Goal: Task Accomplishment & Management: Manage account settings

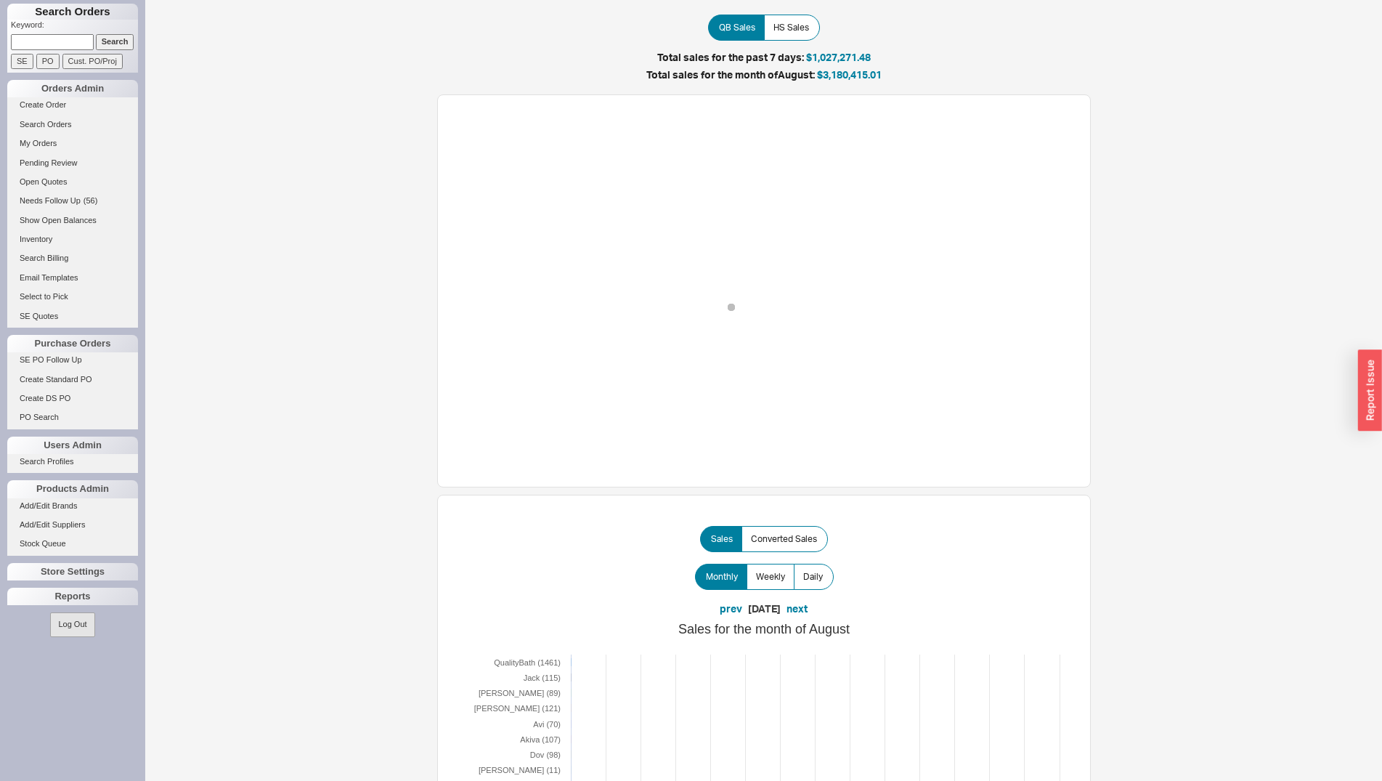
click at [108, 42] on input "Search" at bounding box center [115, 41] width 39 height 15
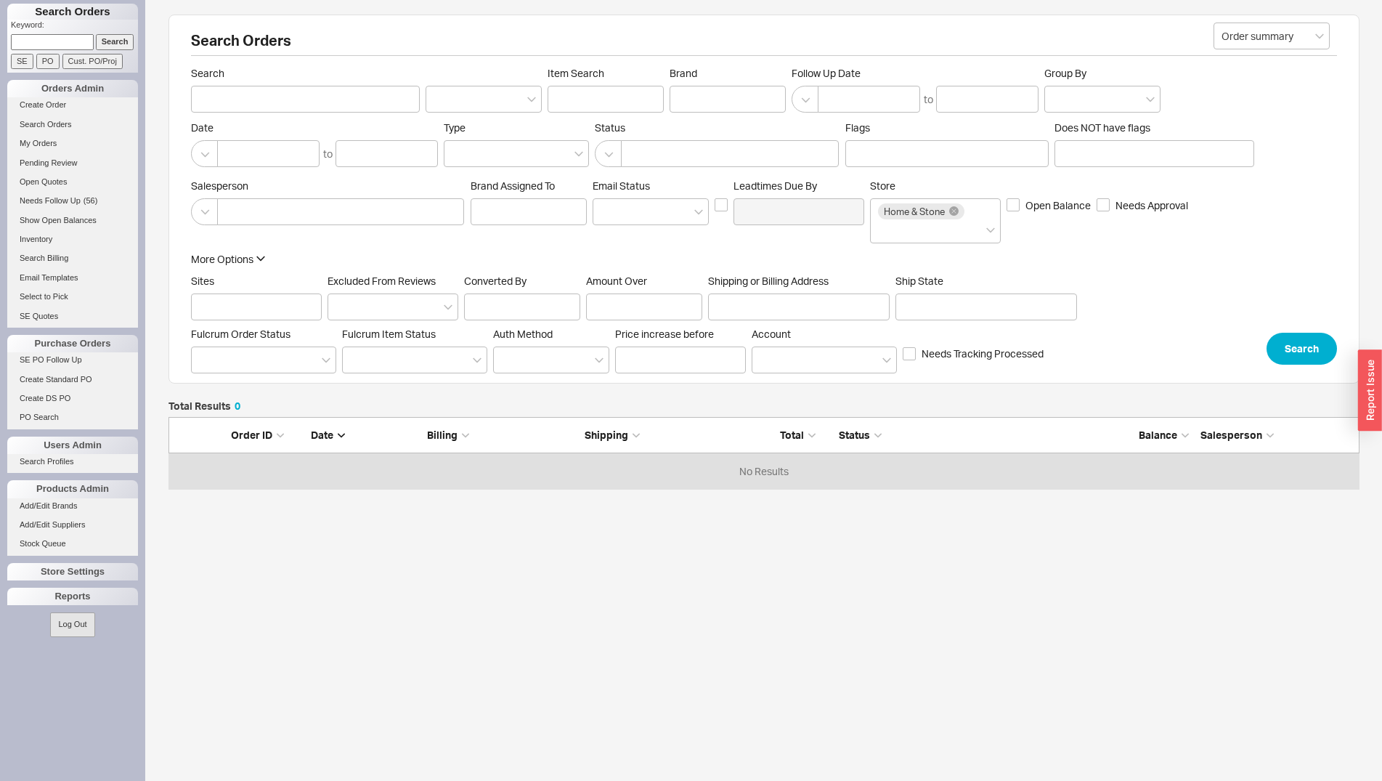
scroll to position [60, 1179]
click at [252, 102] on input "Search" at bounding box center [305, 99] width 229 height 27
type input "titanium"
click at [1274, 347] on button "Search" at bounding box center [1302, 346] width 70 height 32
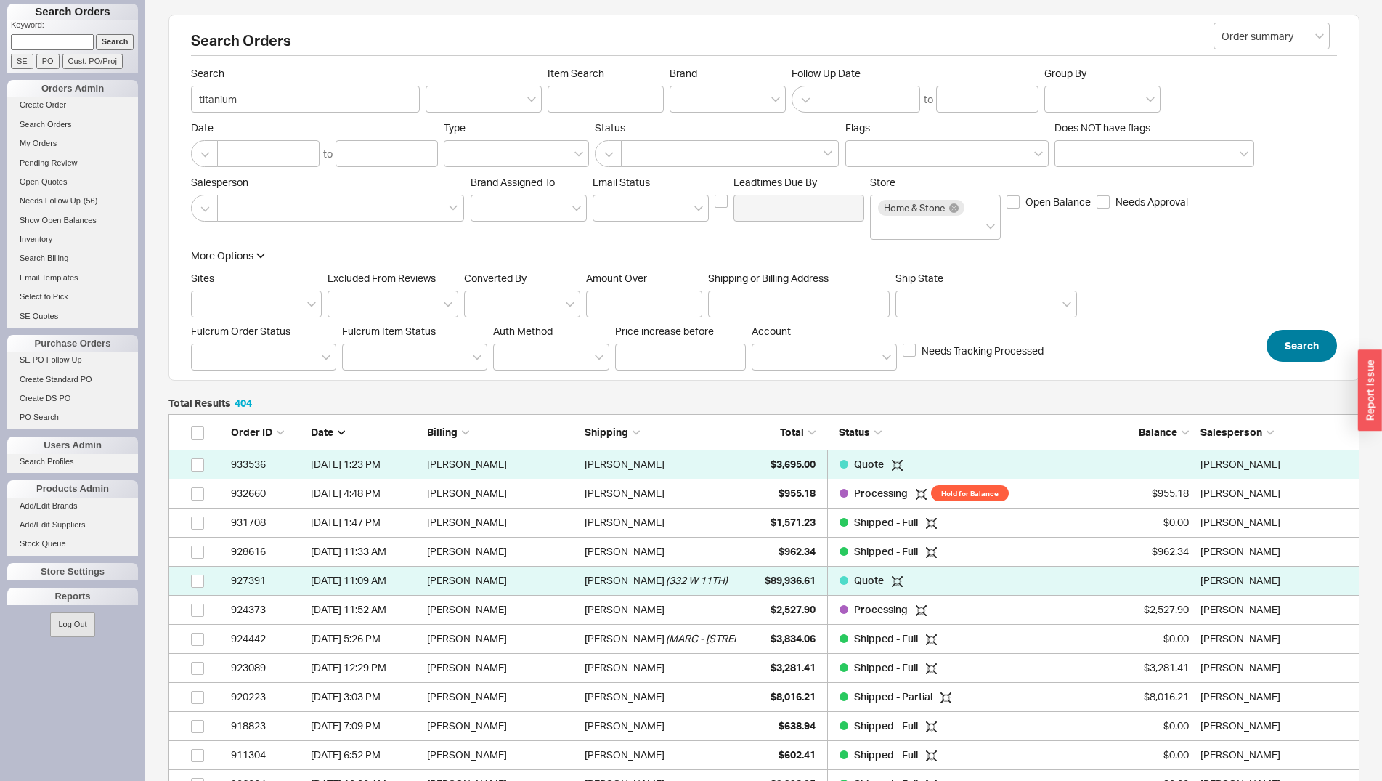
scroll to position [11793, 1179]
click at [795, 428] on span "Total" at bounding box center [792, 432] width 24 height 12
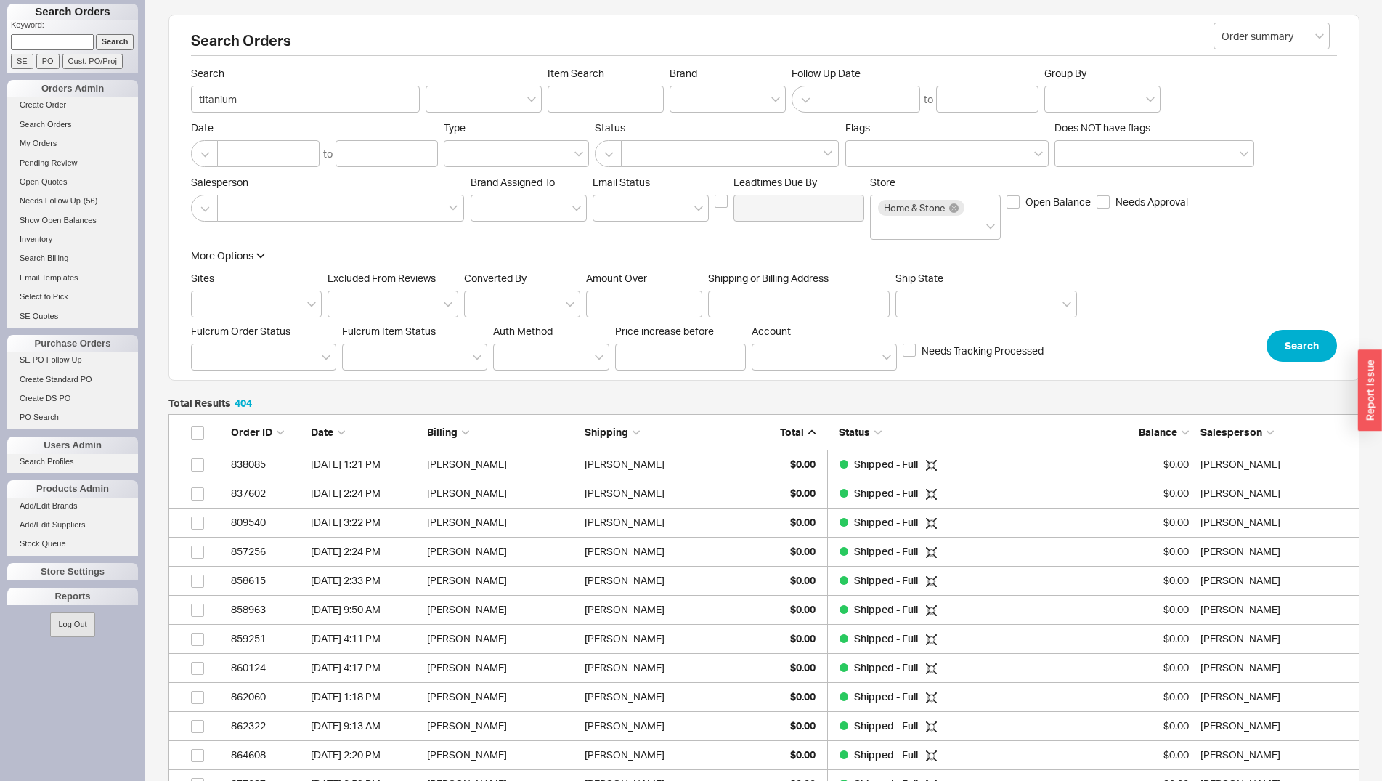
click at [795, 428] on span "Total" at bounding box center [792, 432] width 24 height 12
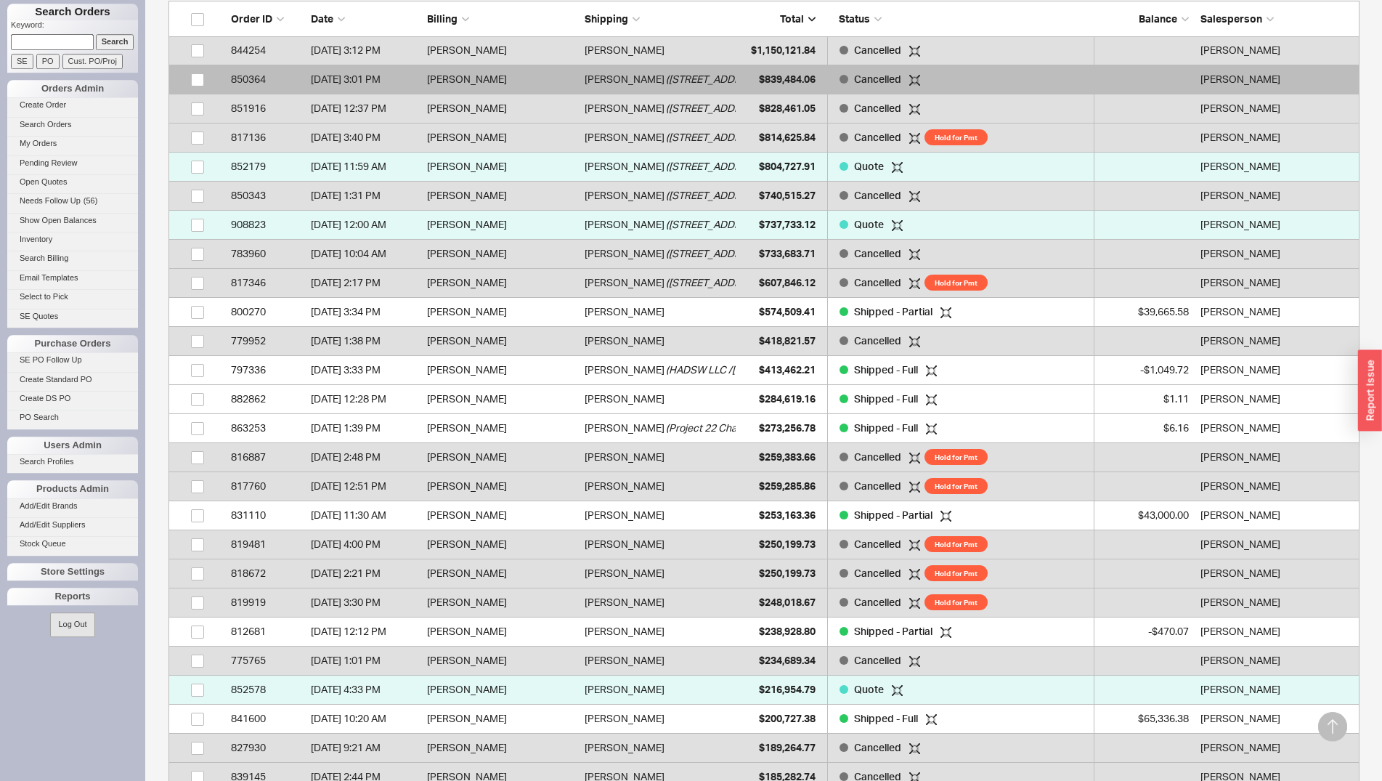
scroll to position [445, 0]
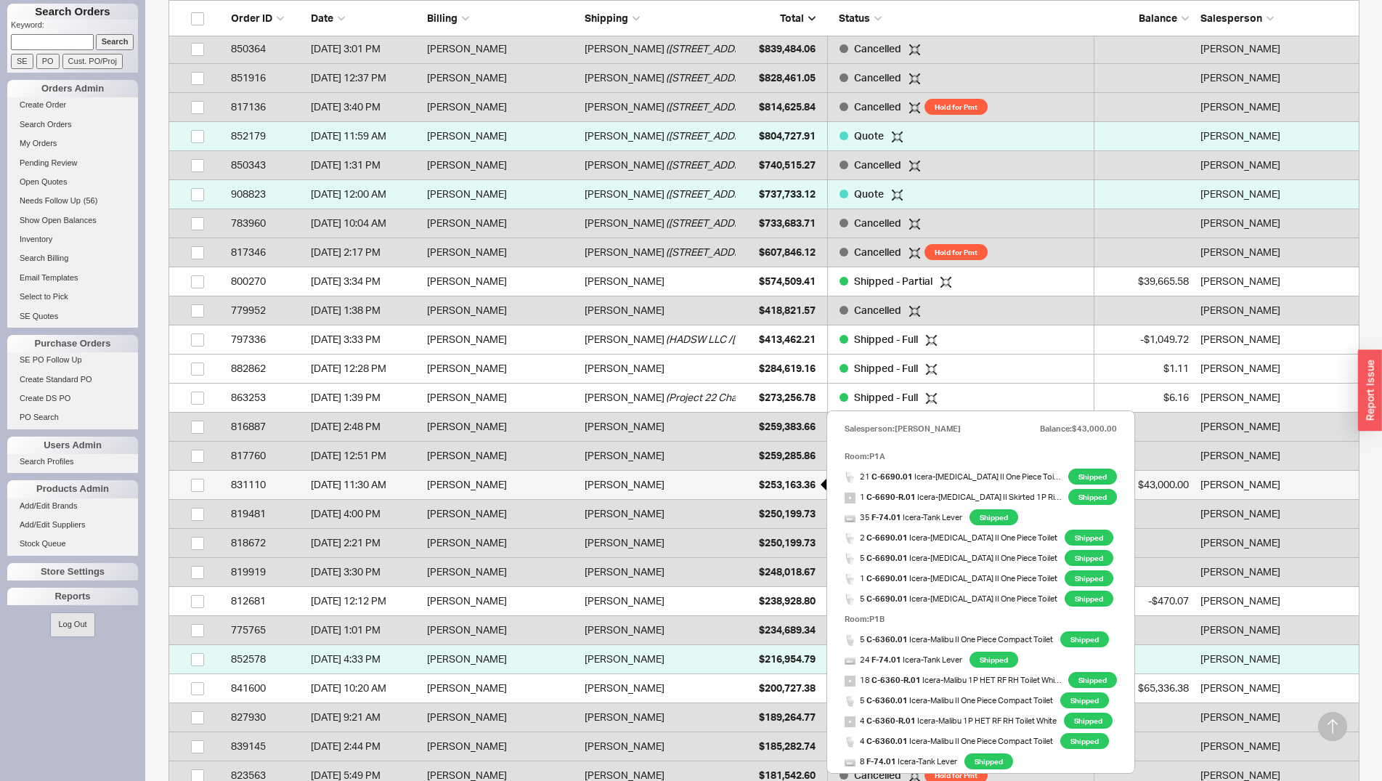
click at [753, 486] on div "$253,163.36" at bounding box center [779, 484] width 73 height 29
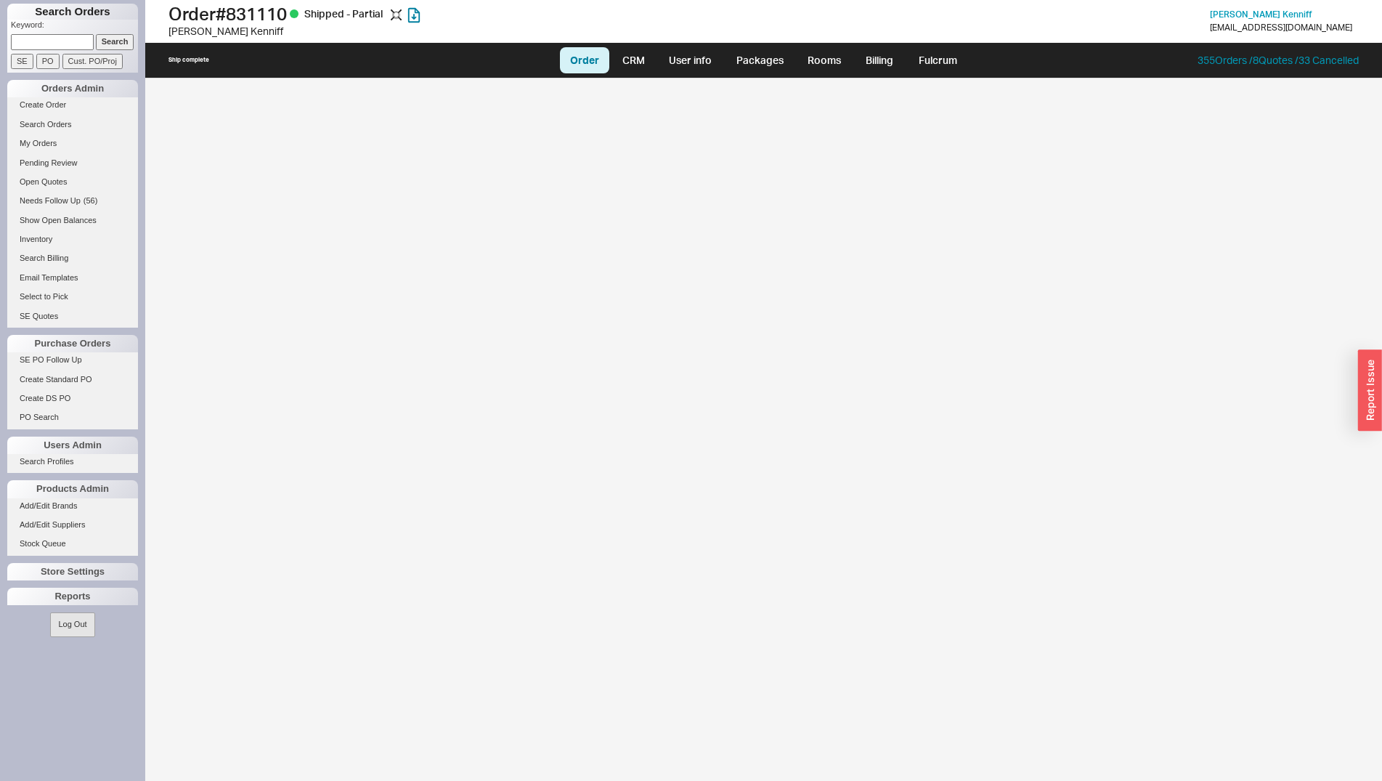
select select "LOW"
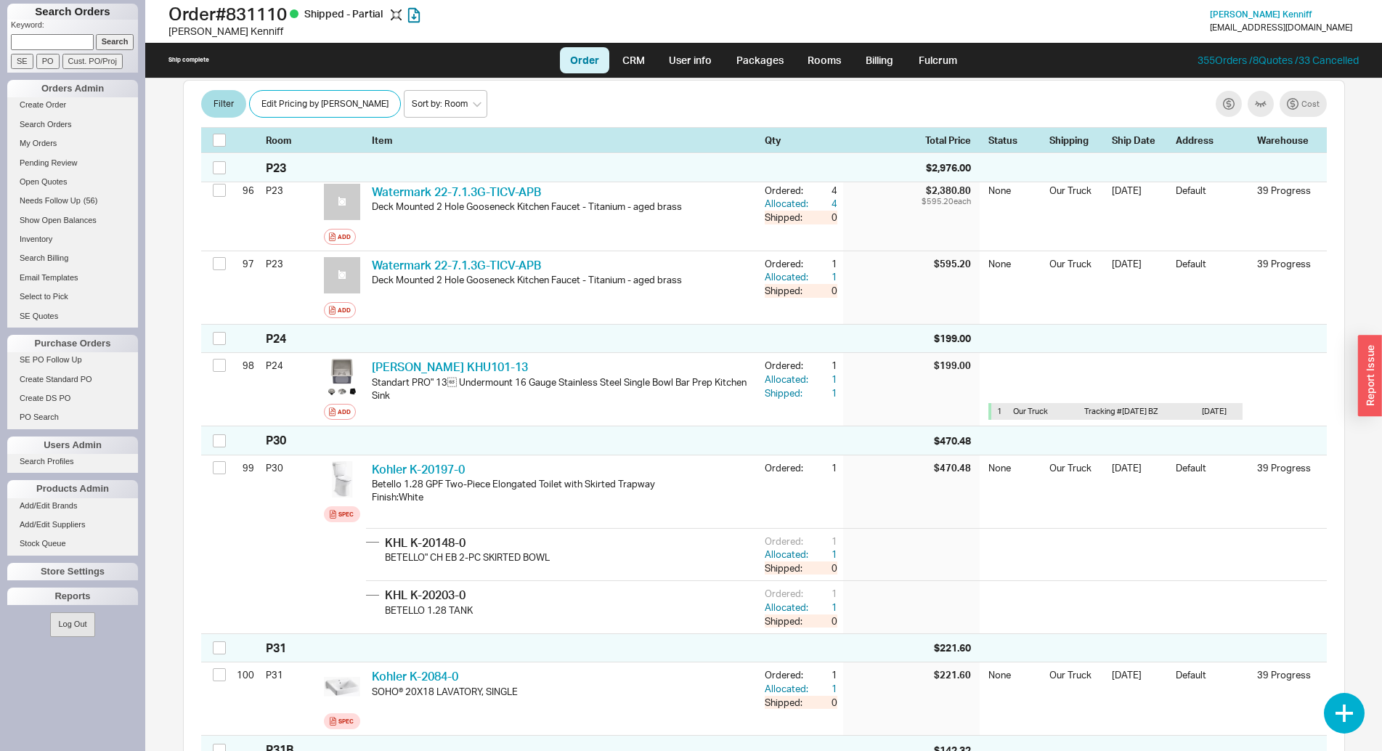
scroll to position [8325, 0]
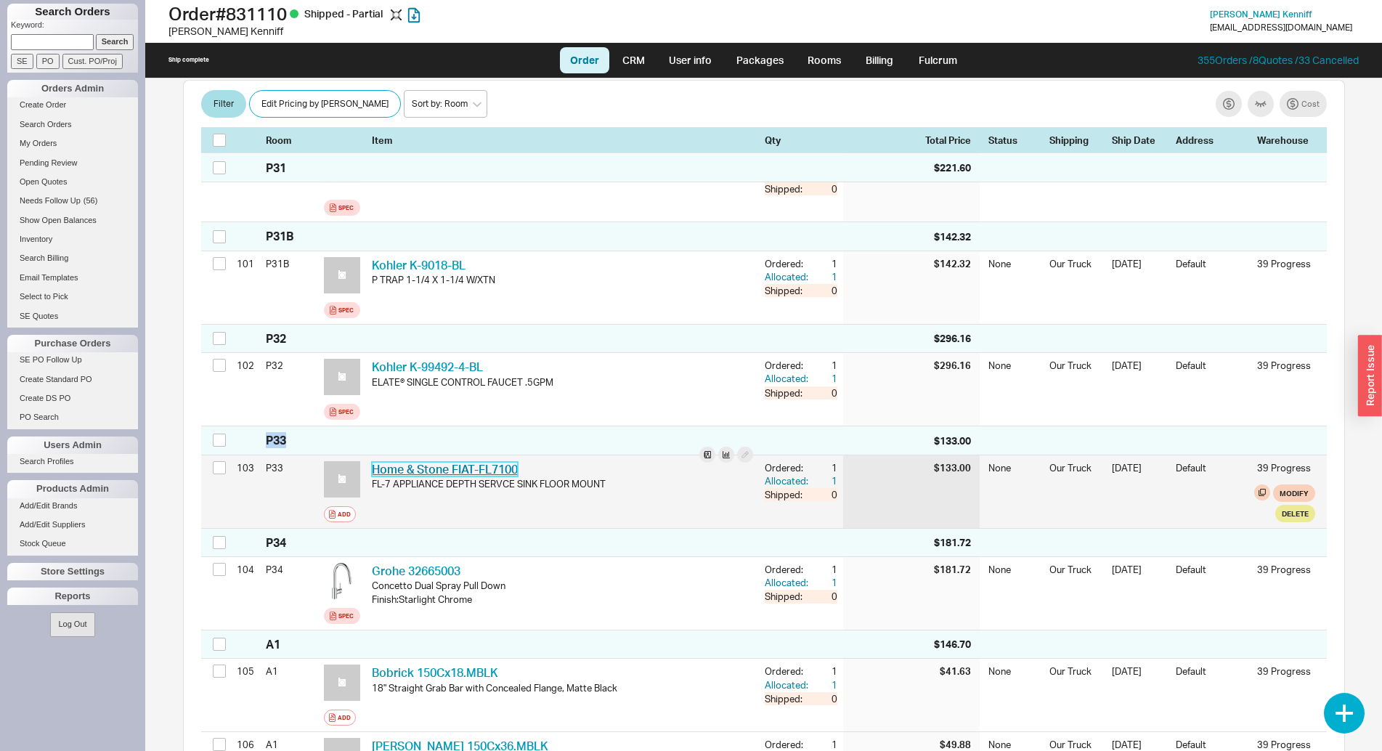
click at [474, 462] on link "Home & Stone FIAT-FL7100" at bounding box center [445, 469] width 146 height 15
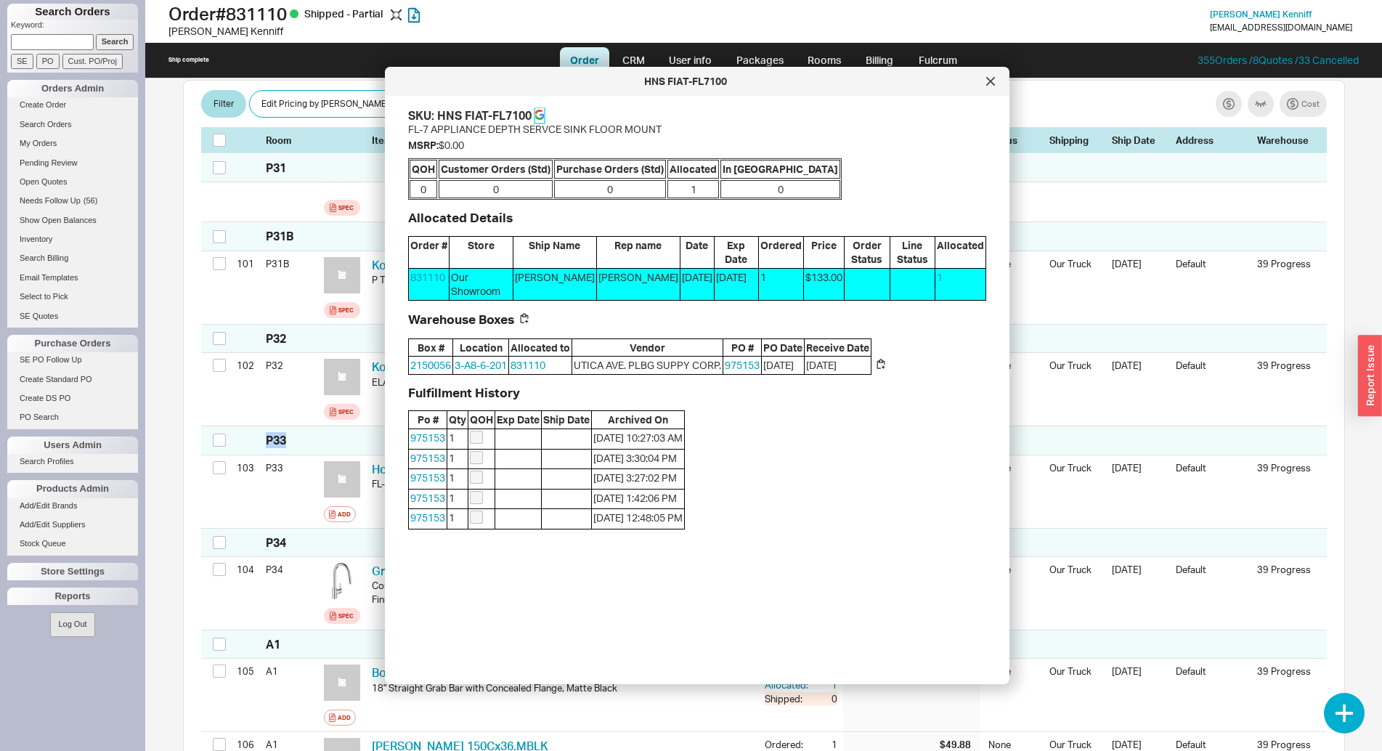
click at [541, 113] on icon at bounding box center [540, 115] width 10 height 10
click at [996, 86] on div at bounding box center [990, 81] width 23 height 23
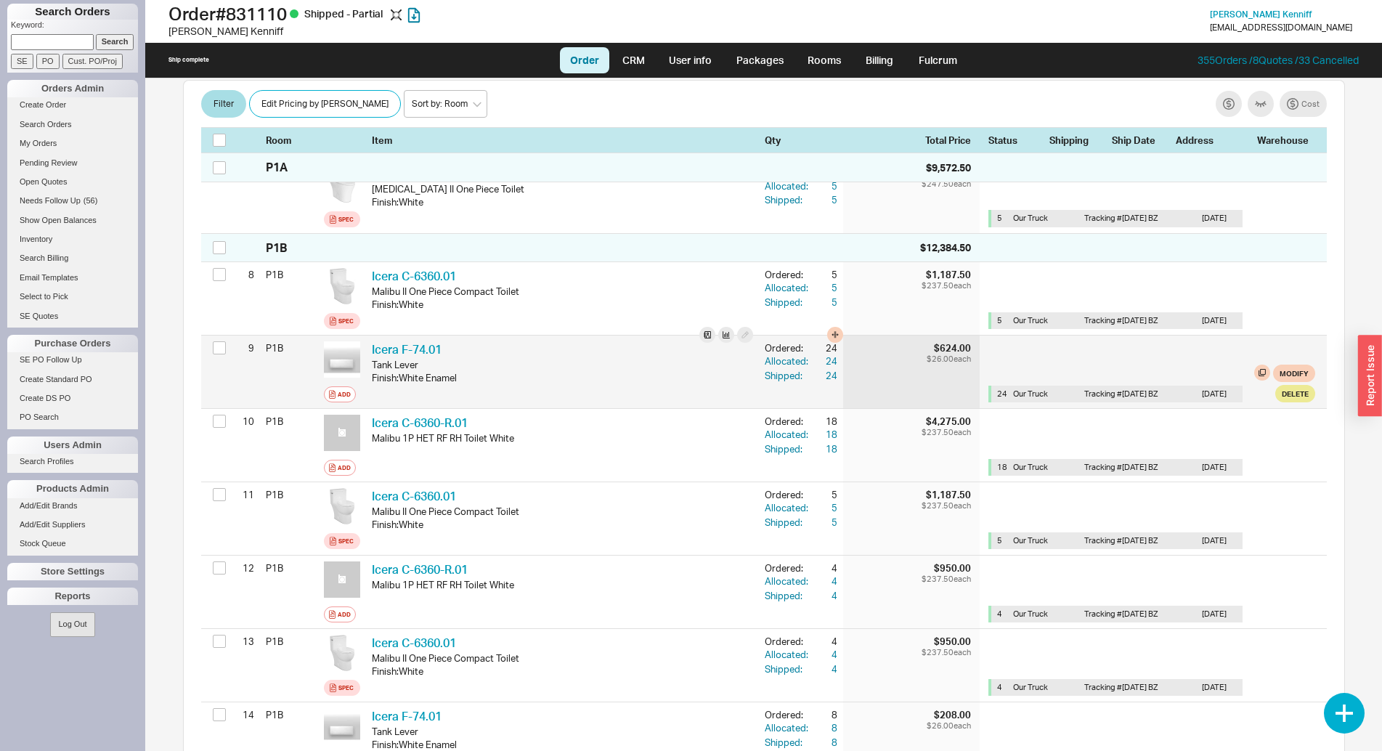
scroll to position [766, 0]
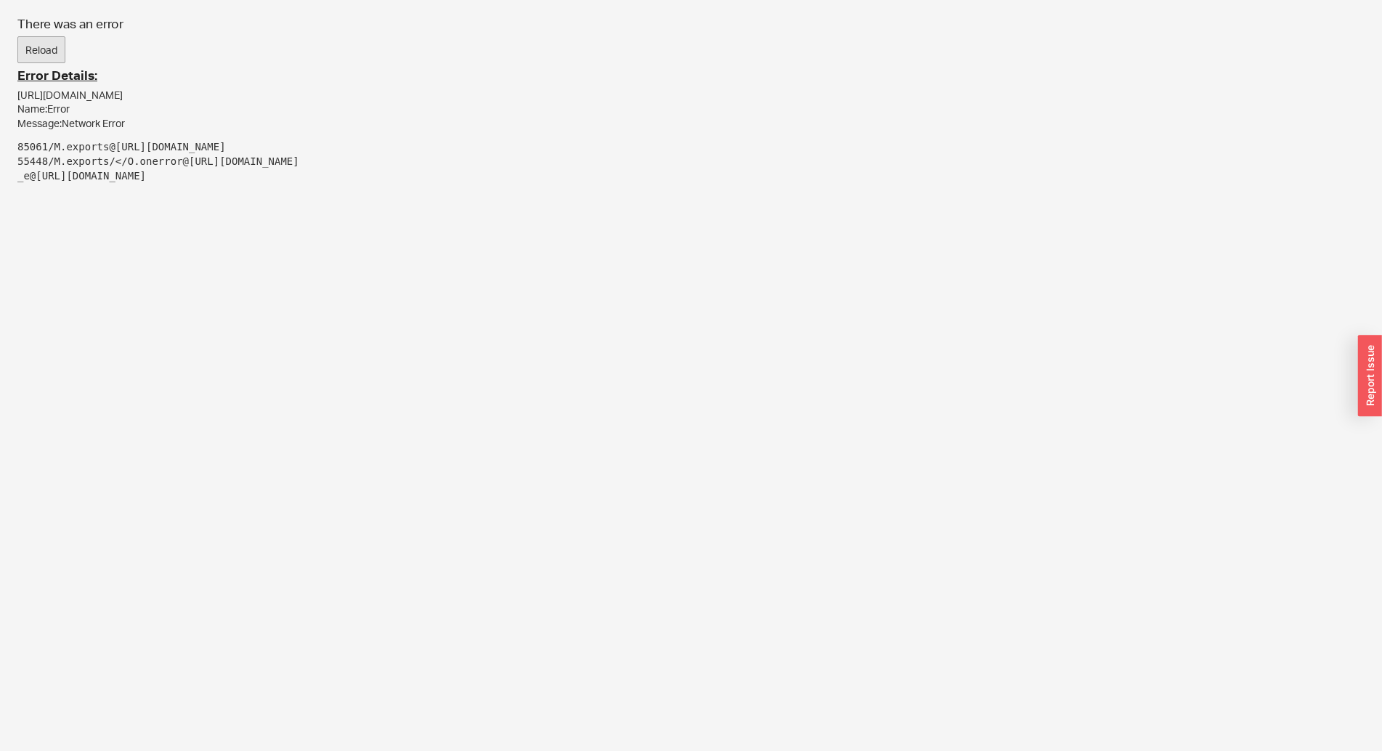
click at [36, 49] on button "Reload" at bounding box center [41, 50] width 48 height 28
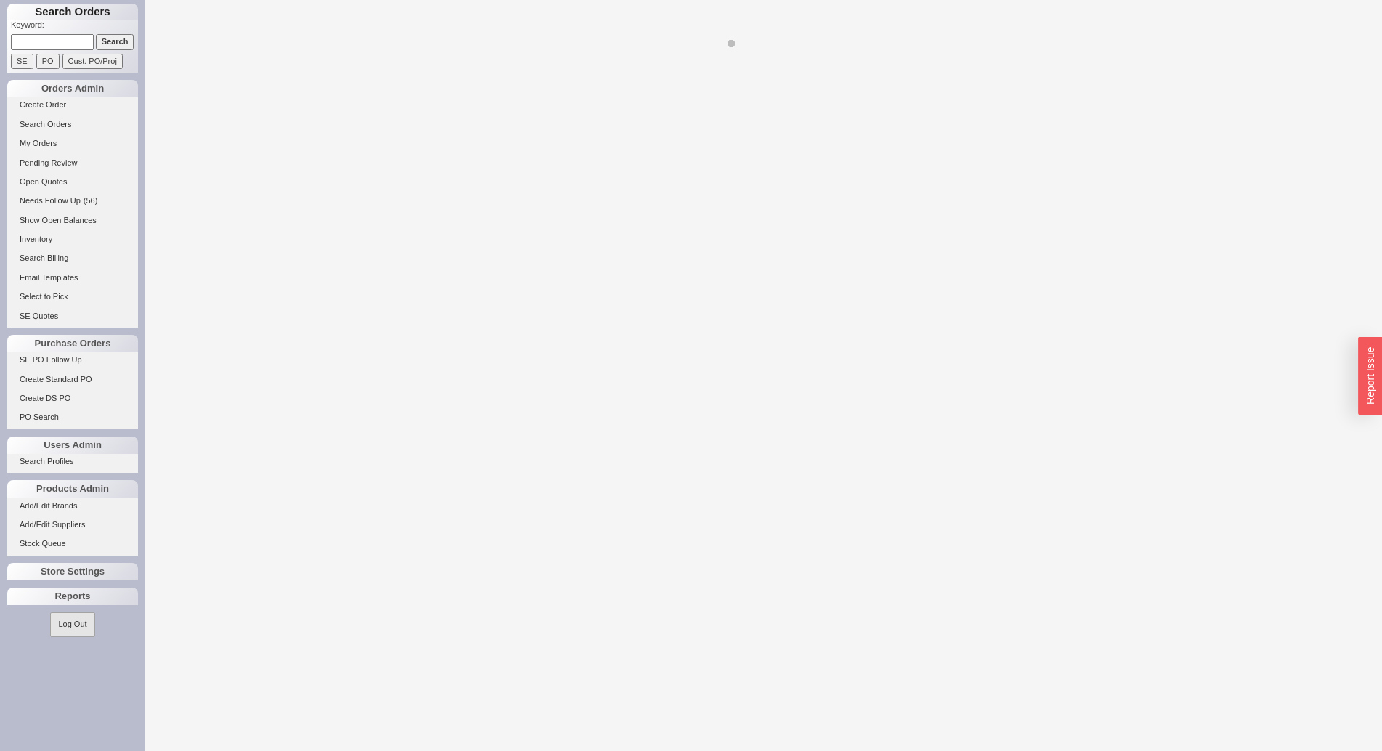
select select "LOW"
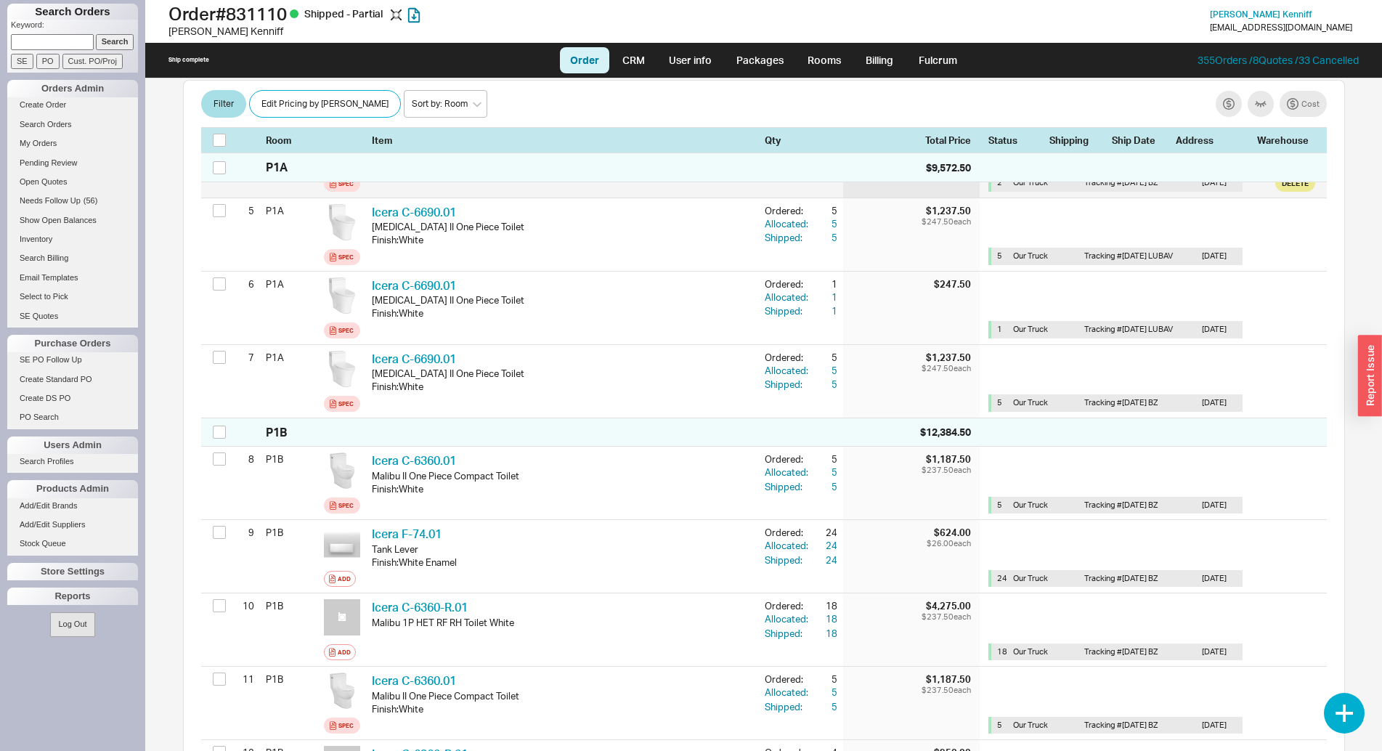
scroll to position [593, 0]
